Goal: Check status: Check status

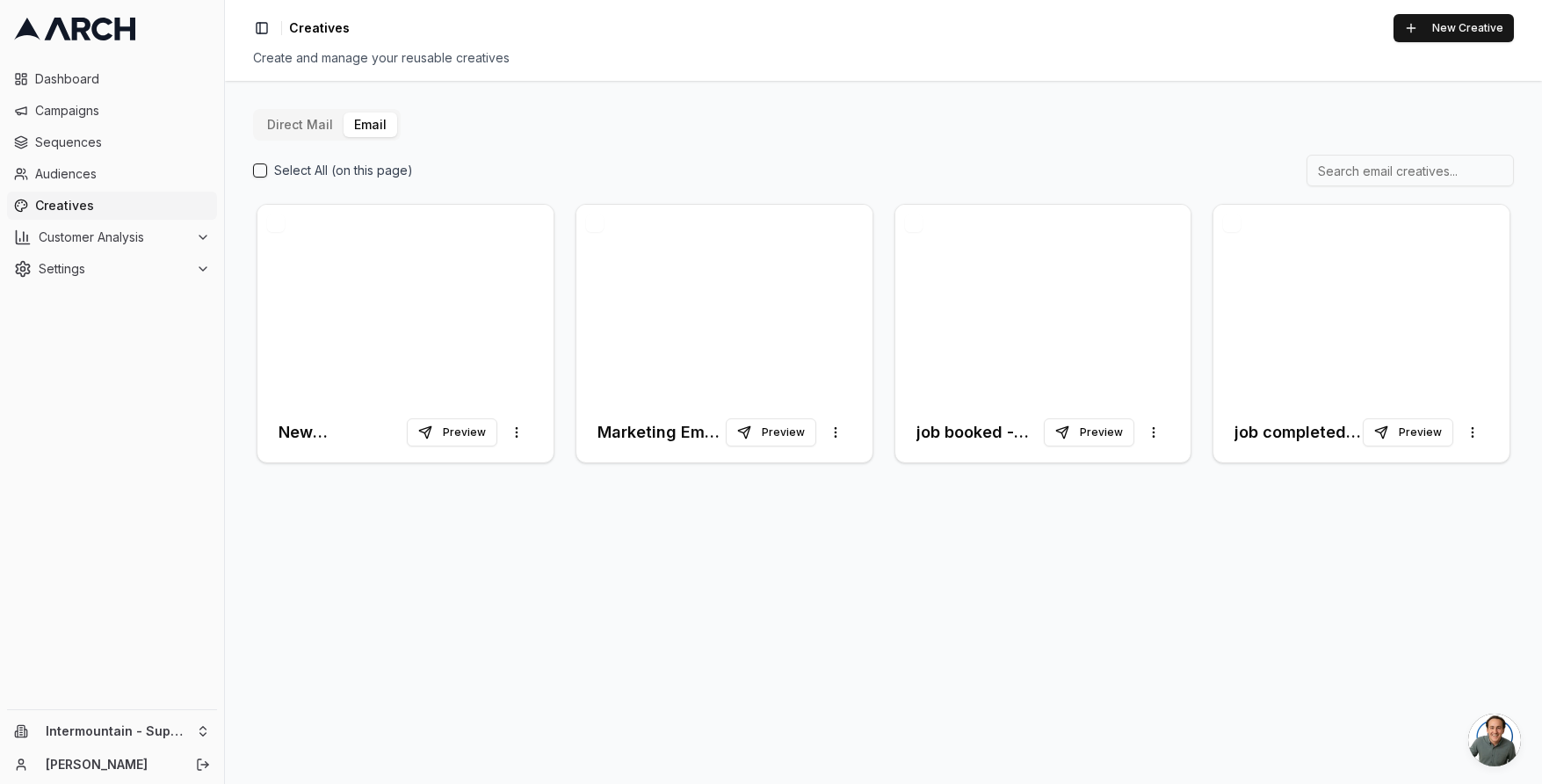
click at [481, 298] on div at bounding box center [405, 303] width 296 height 198
click at [816, 353] on div at bounding box center [724, 303] width 296 height 198
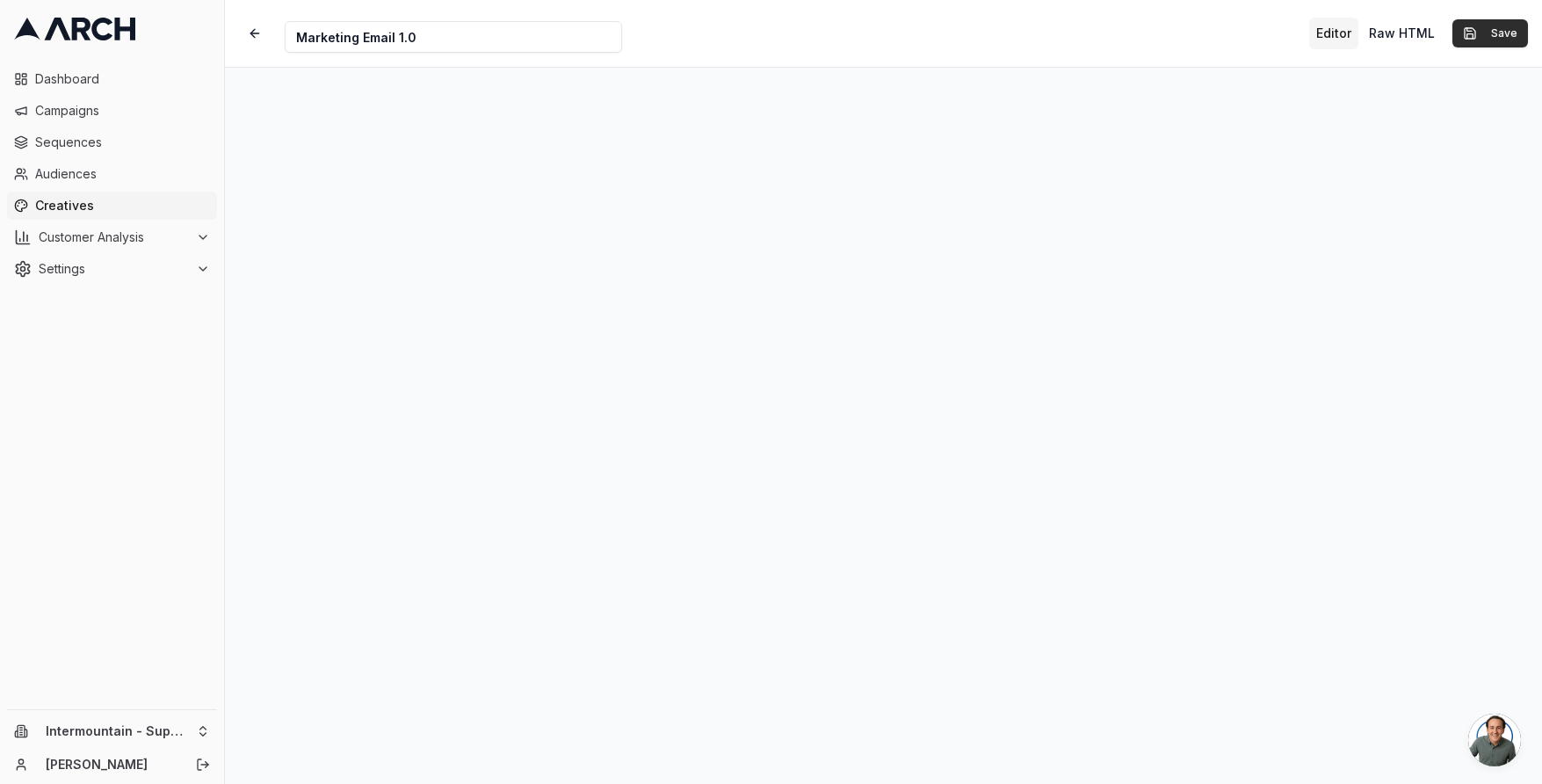
click at [1494, 29] on button "Save" at bounding box center [1490, 32] width 76 height 28
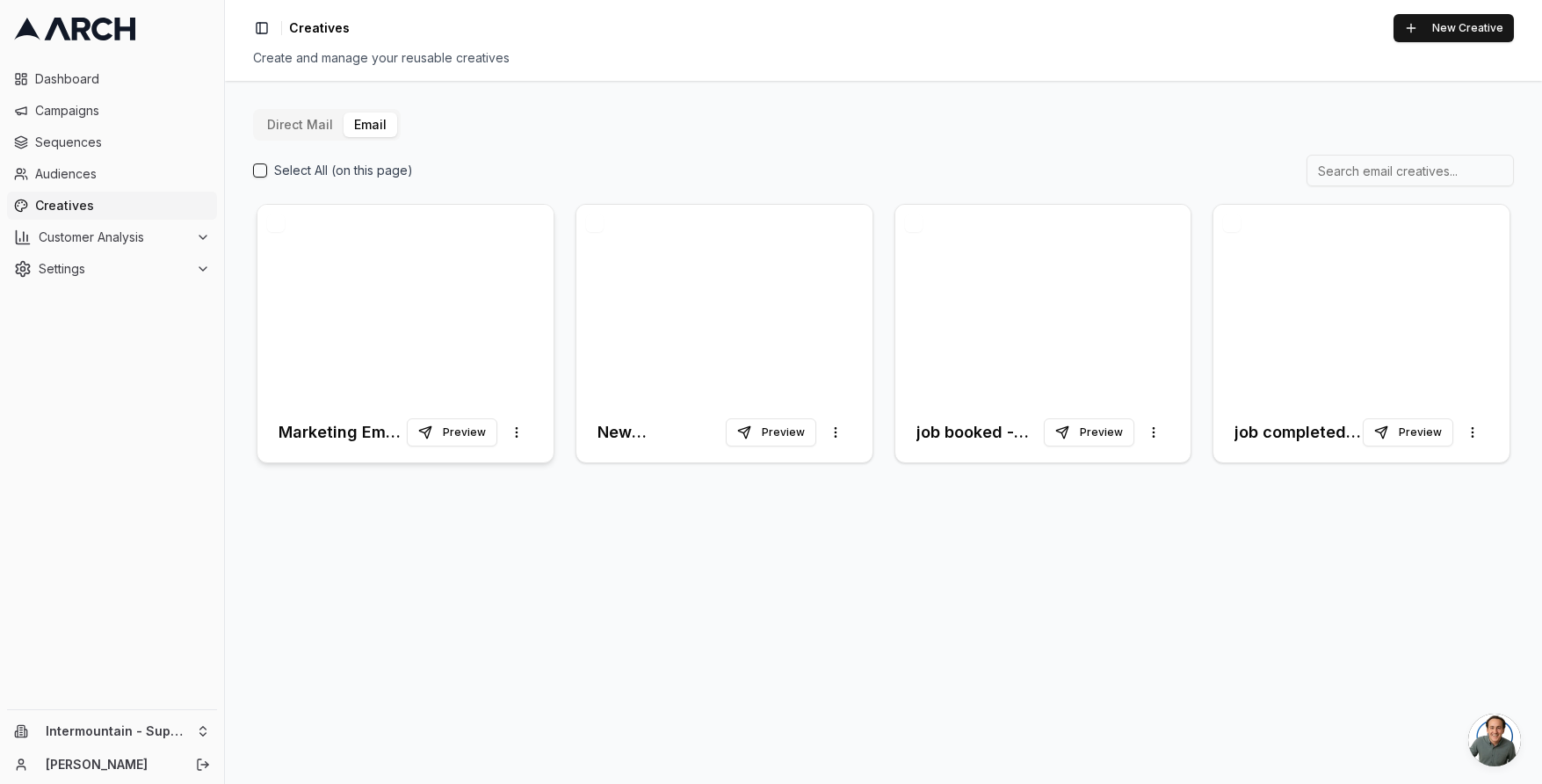
click at [483, 305] on div at bounding box center [405, 303] width 296 height 198
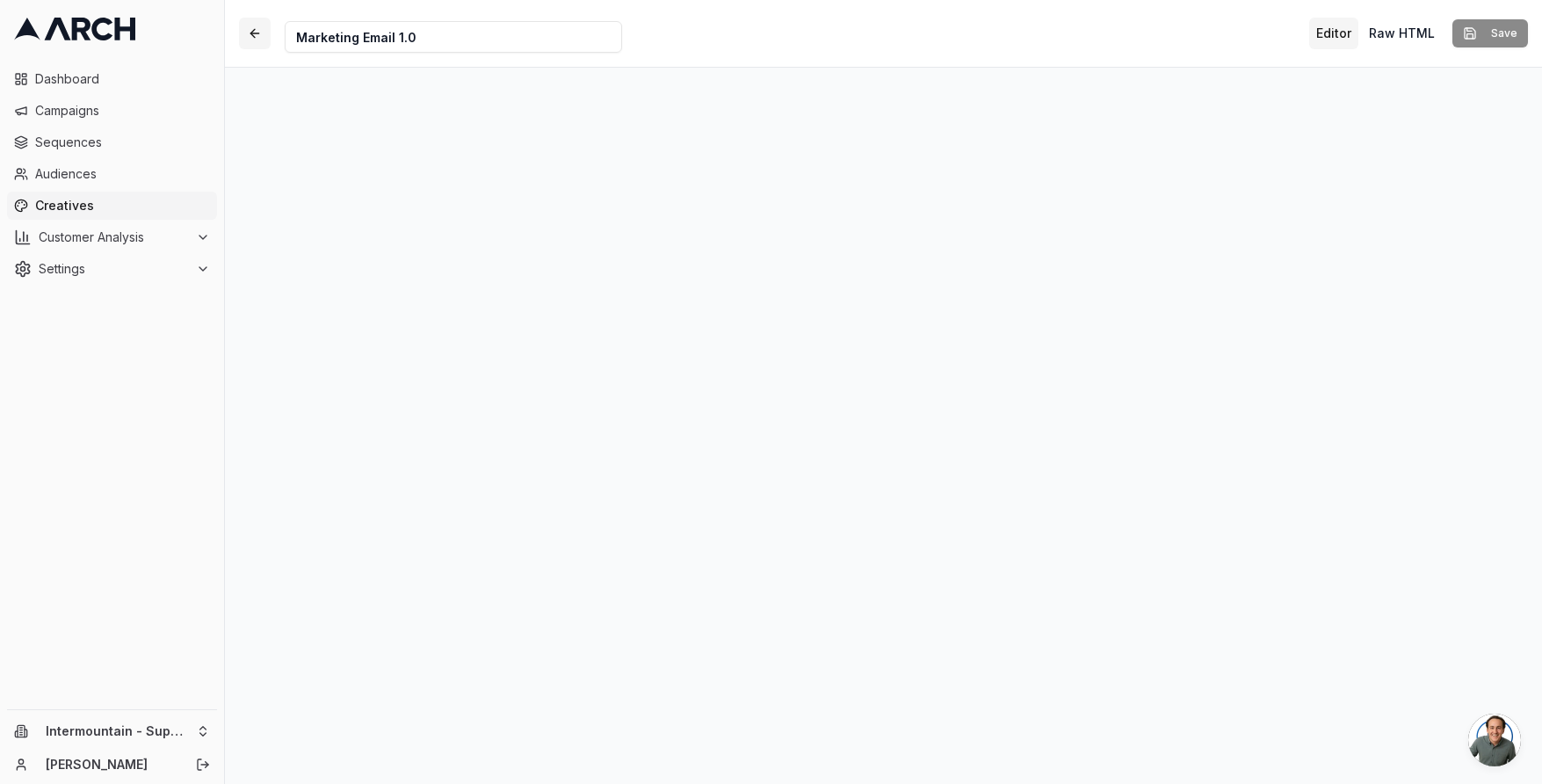
click at [252, 36] on button "button" at bounding box center [254, 33] width 32 height 32
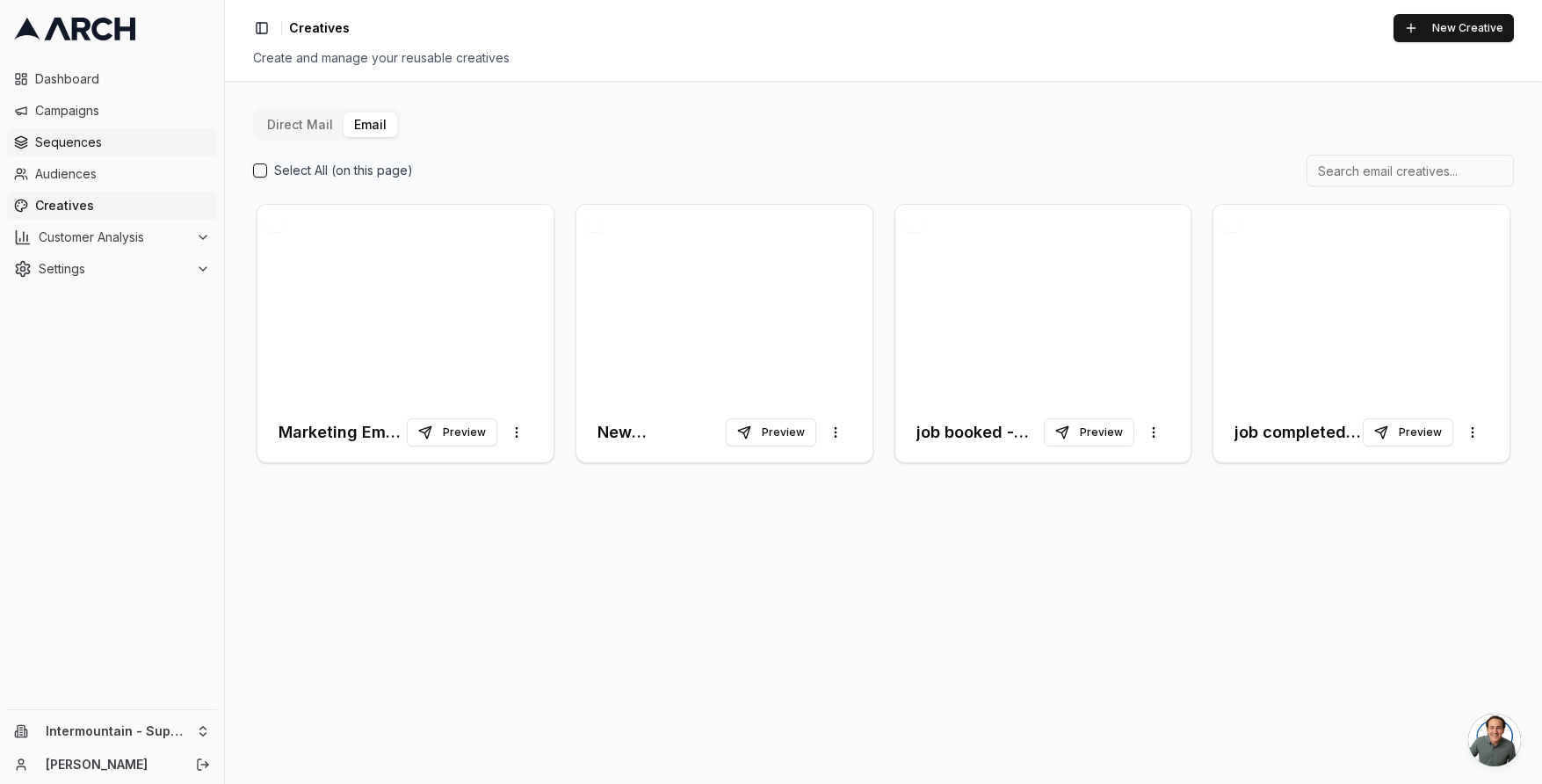
click at [93, 142] on span "Sequences" at bounding box center [122, 142] width 175 height 18
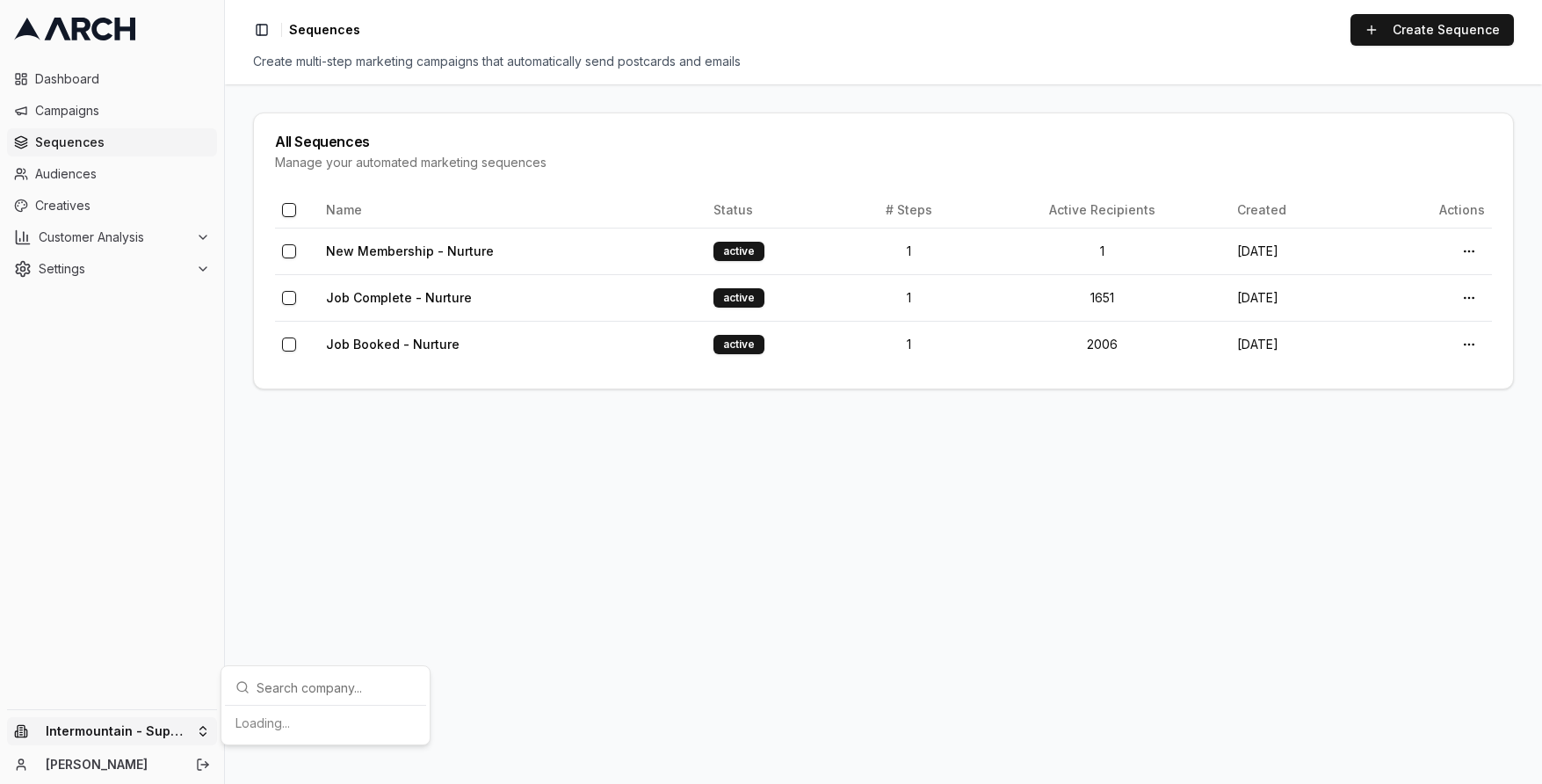
click at [194, 732] on html "Dashboard Campaigns Sequences Audiences Creatives Customer Analysis Settings In…" at bounding box center [771, 392] width 1542 height 784
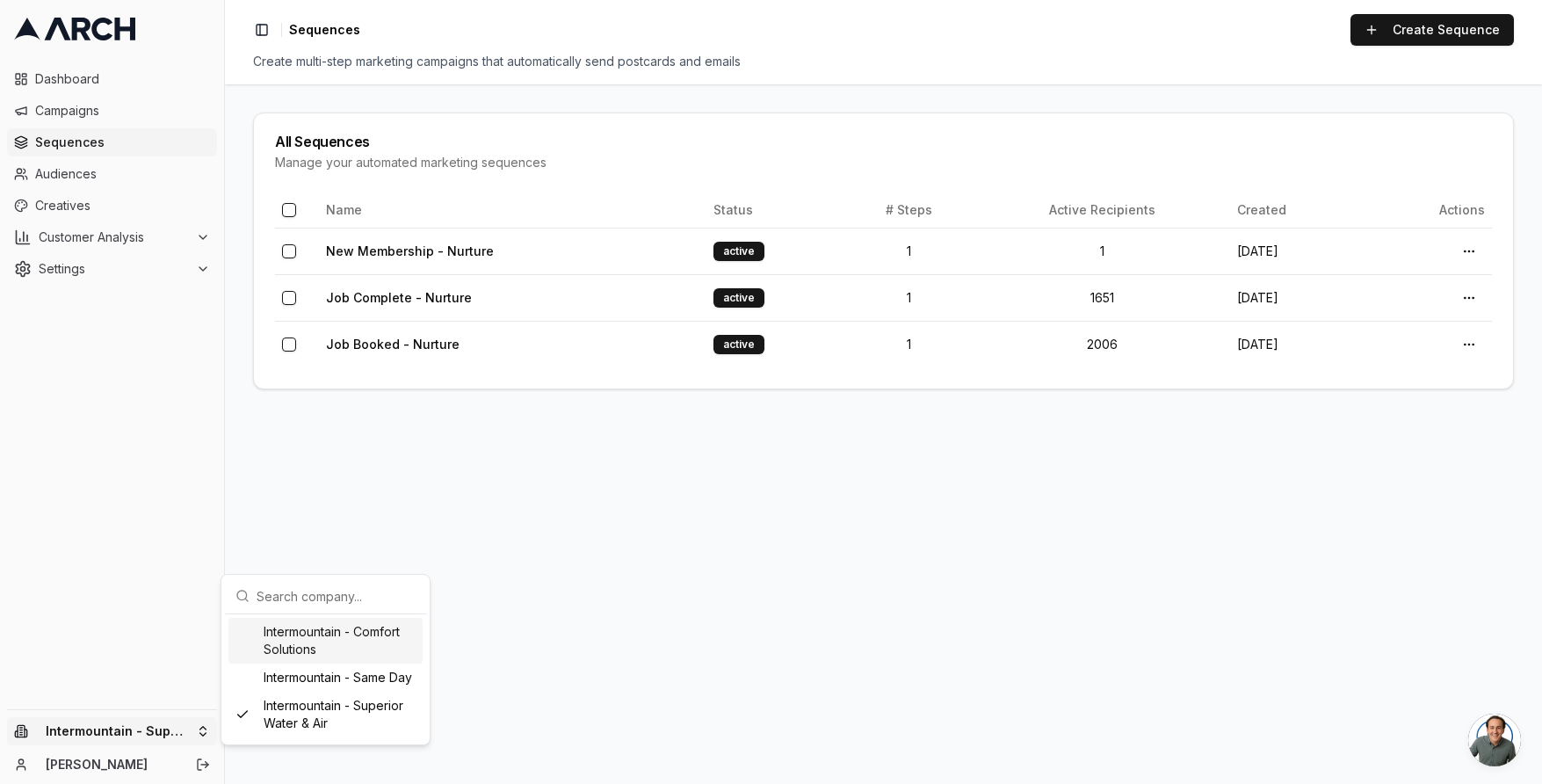
click at [298, 639] on div "Intermountain - Comfort Solutions" at bounding box center [326, 640] width 194 height 46
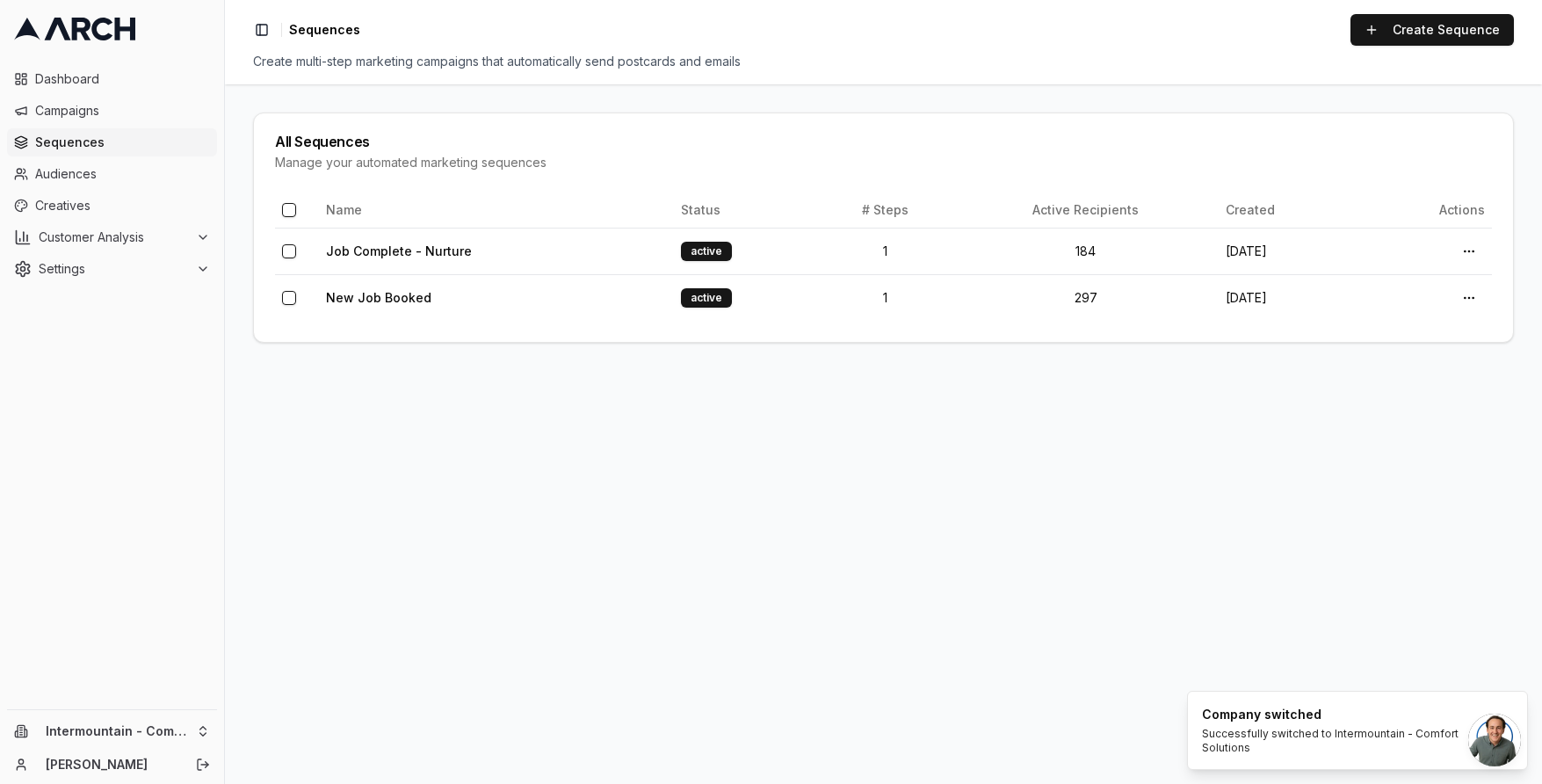
click at [133, 139] on span "Sequences" at bounding box center [122, 142] width 175 height 18
click at [528, 301] on td "New Job Booked" at bounding box center [496, 297] width 355 height 47
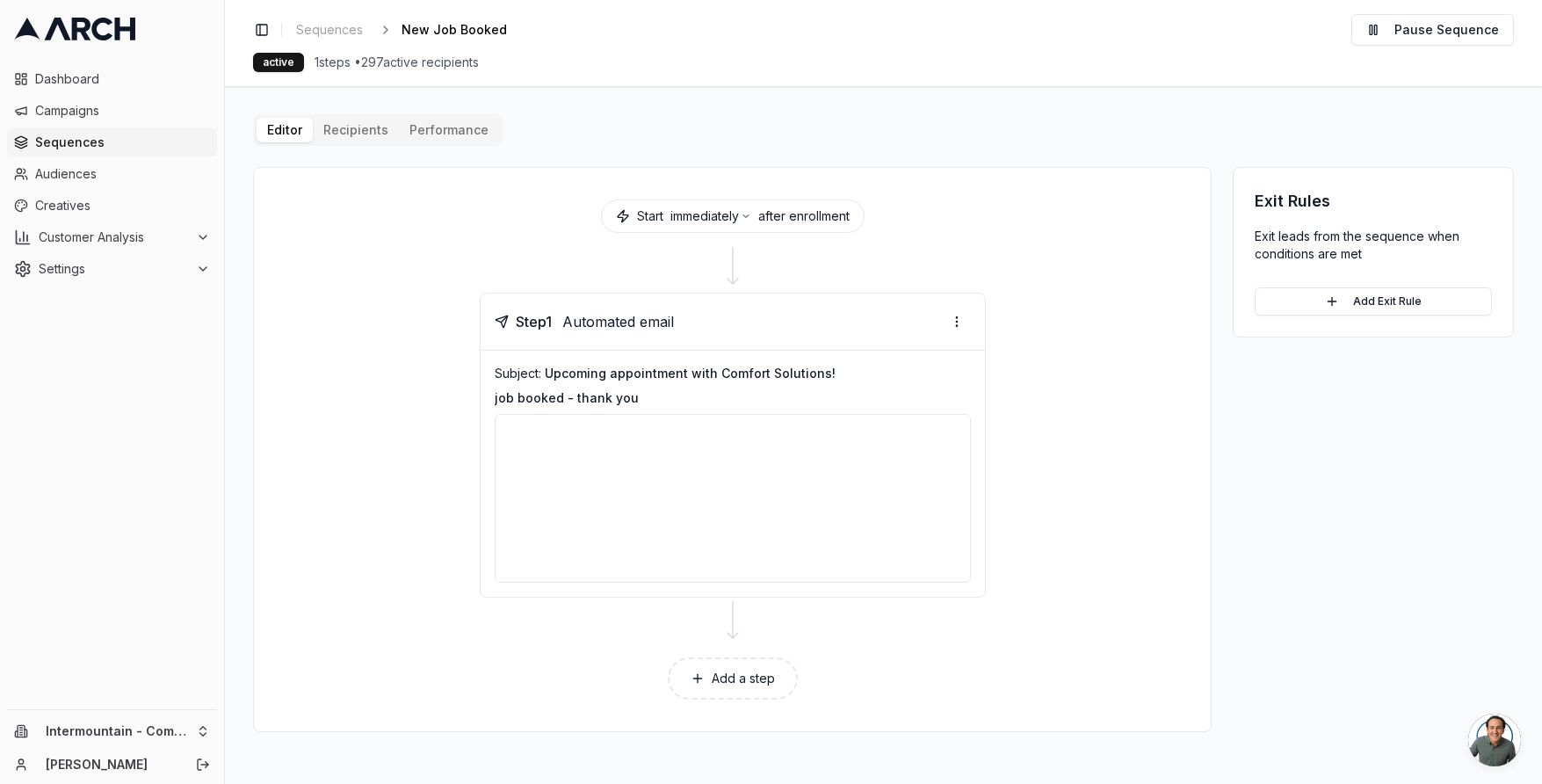
click at [464, 134] on button "Performance" at bounding box center [448, 130] width 100 height 24
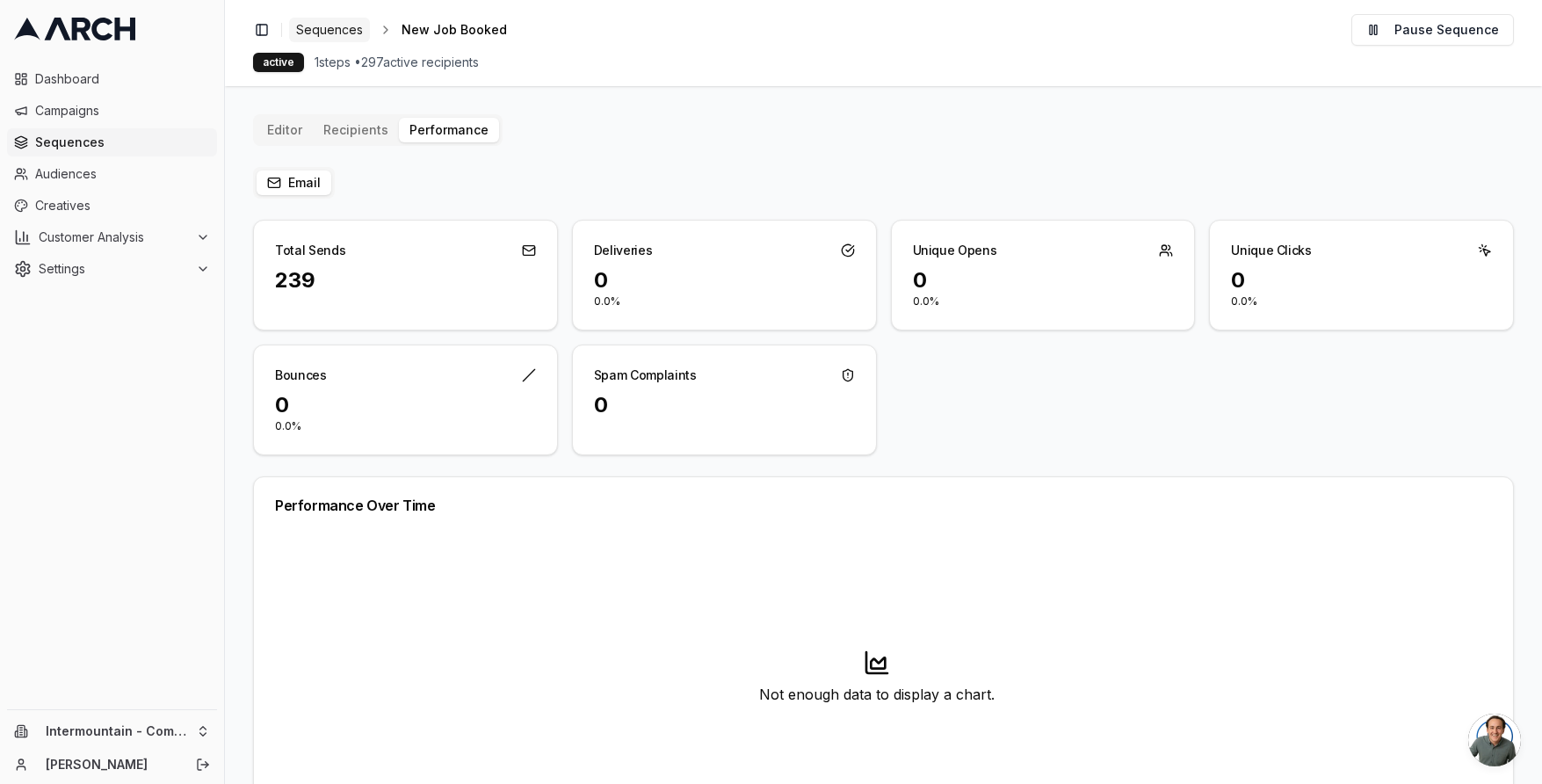
click at [343, 37] on span "Sequences" at bounding box center [329, 30] width 67 height 18
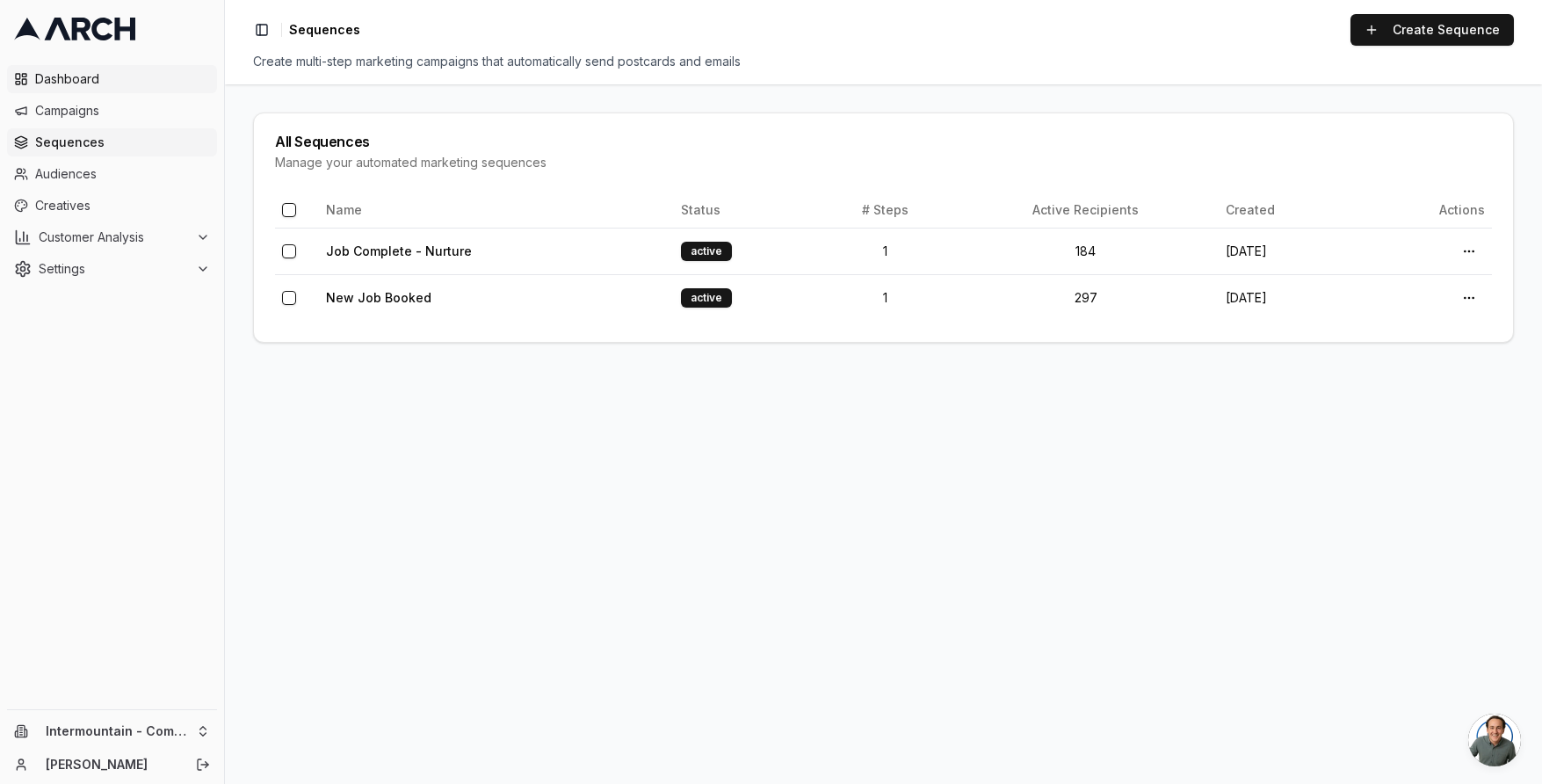
click at [116, 73] on span "Dashboard" at bounding box center [122, 79] width 175 height 18
